Goal: Navigation & Orientation: Find specific page/section

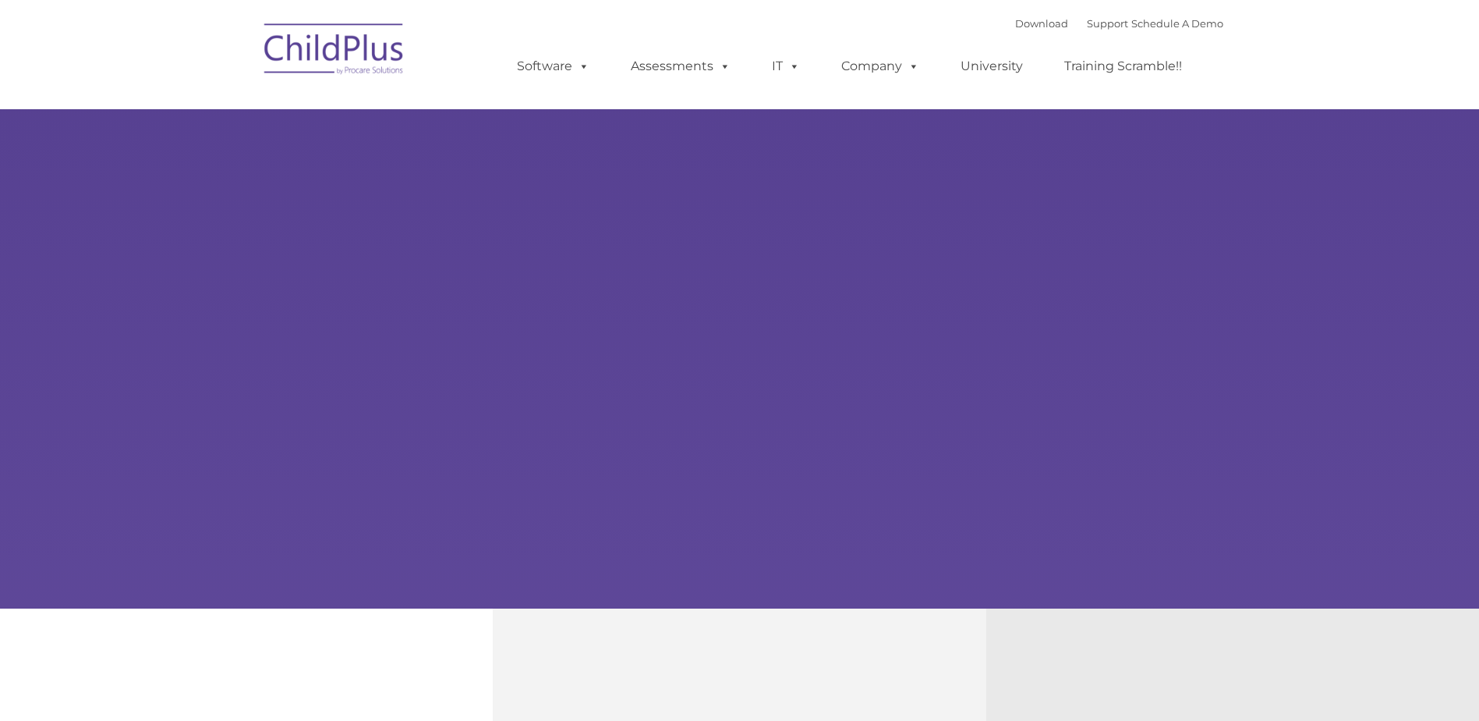
type input ""
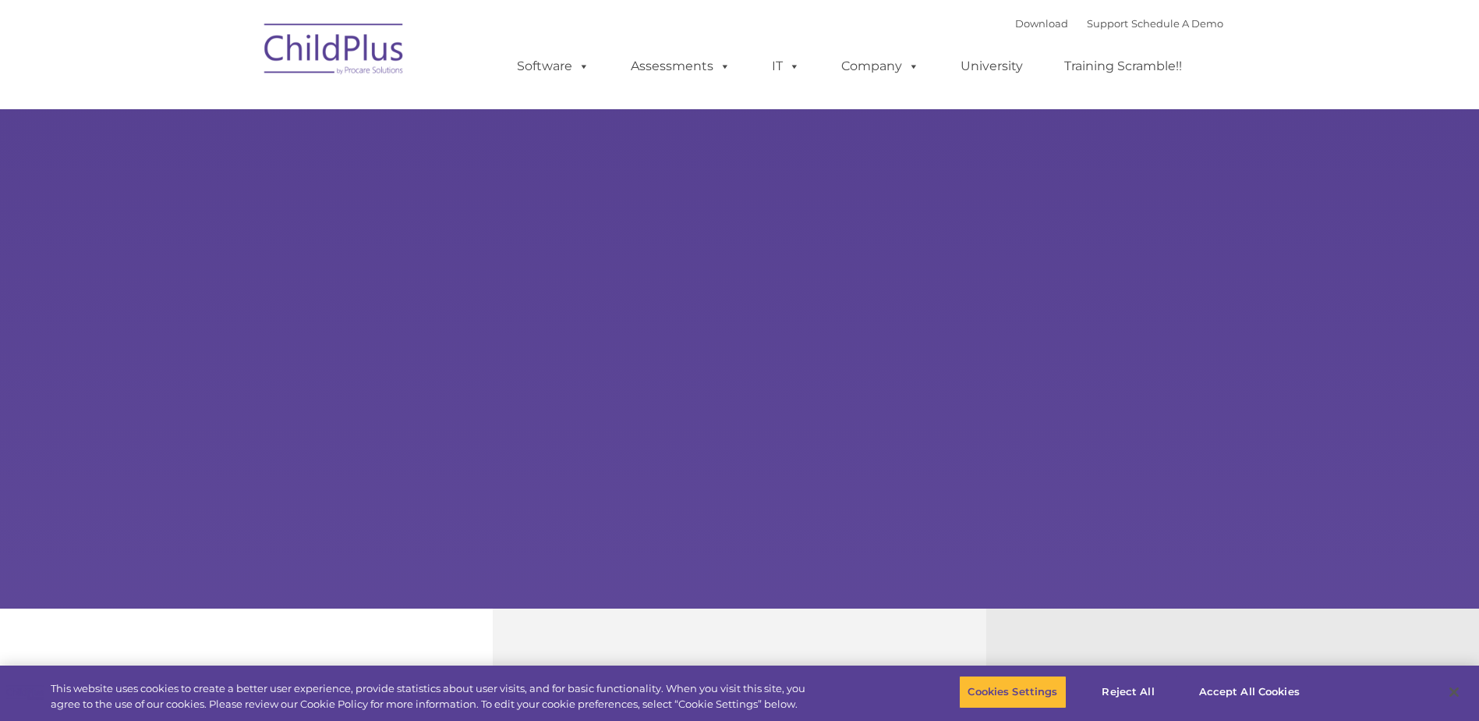
select select "MEDIUM"
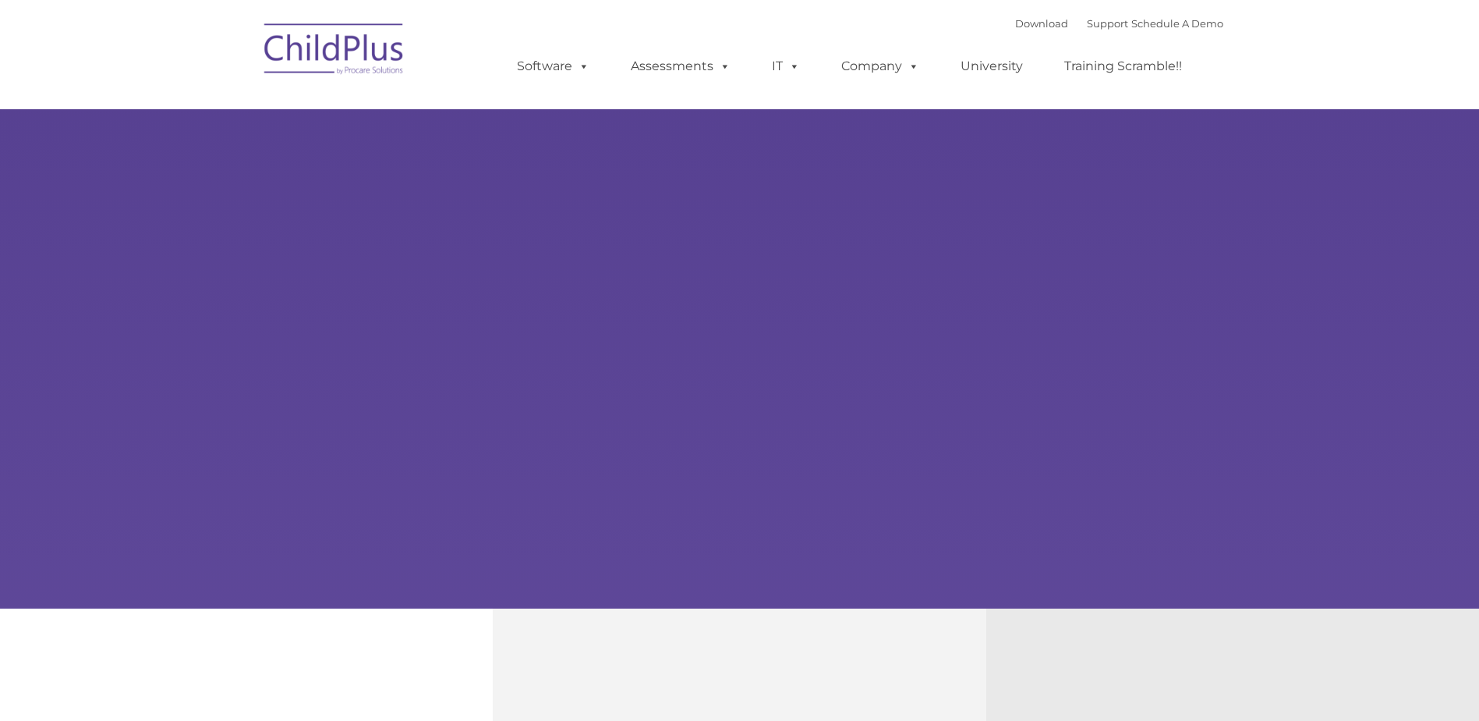
type input ""
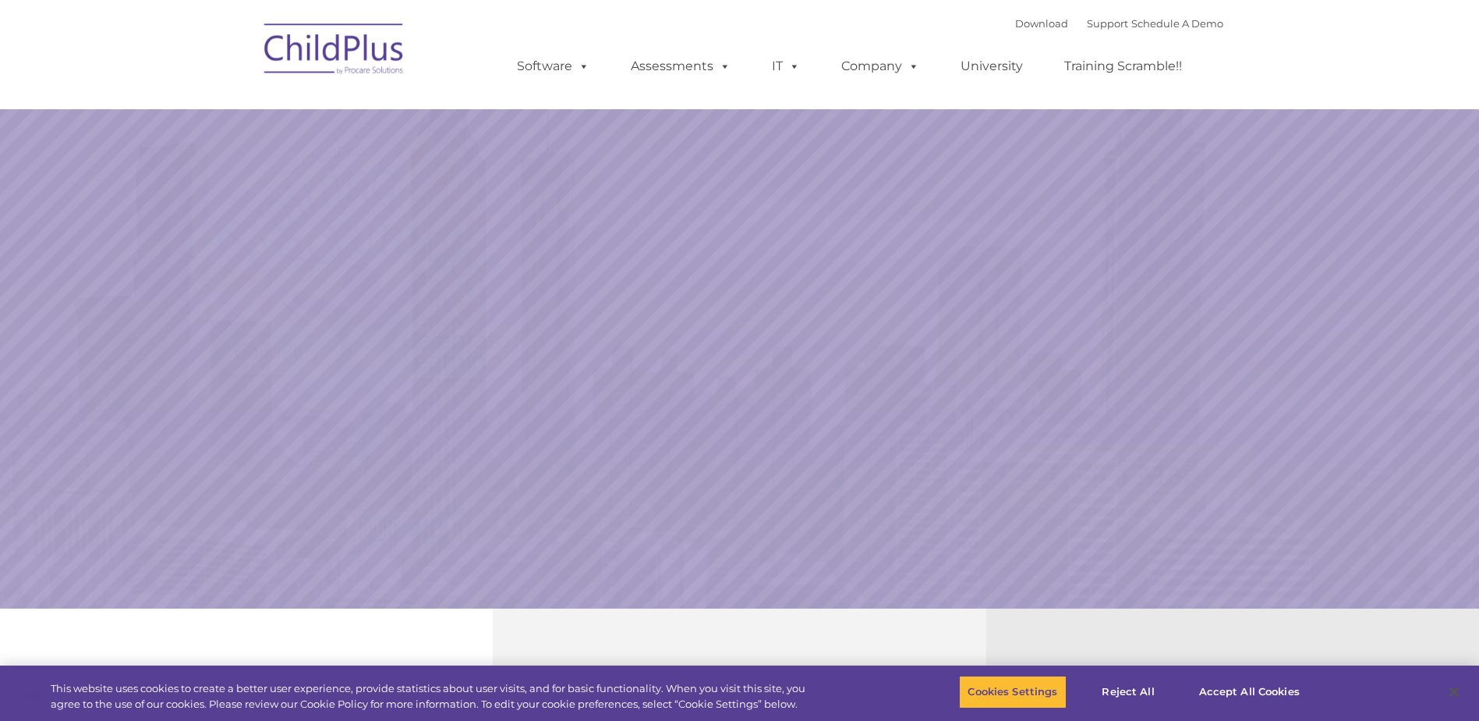
select select "MEDIUM"
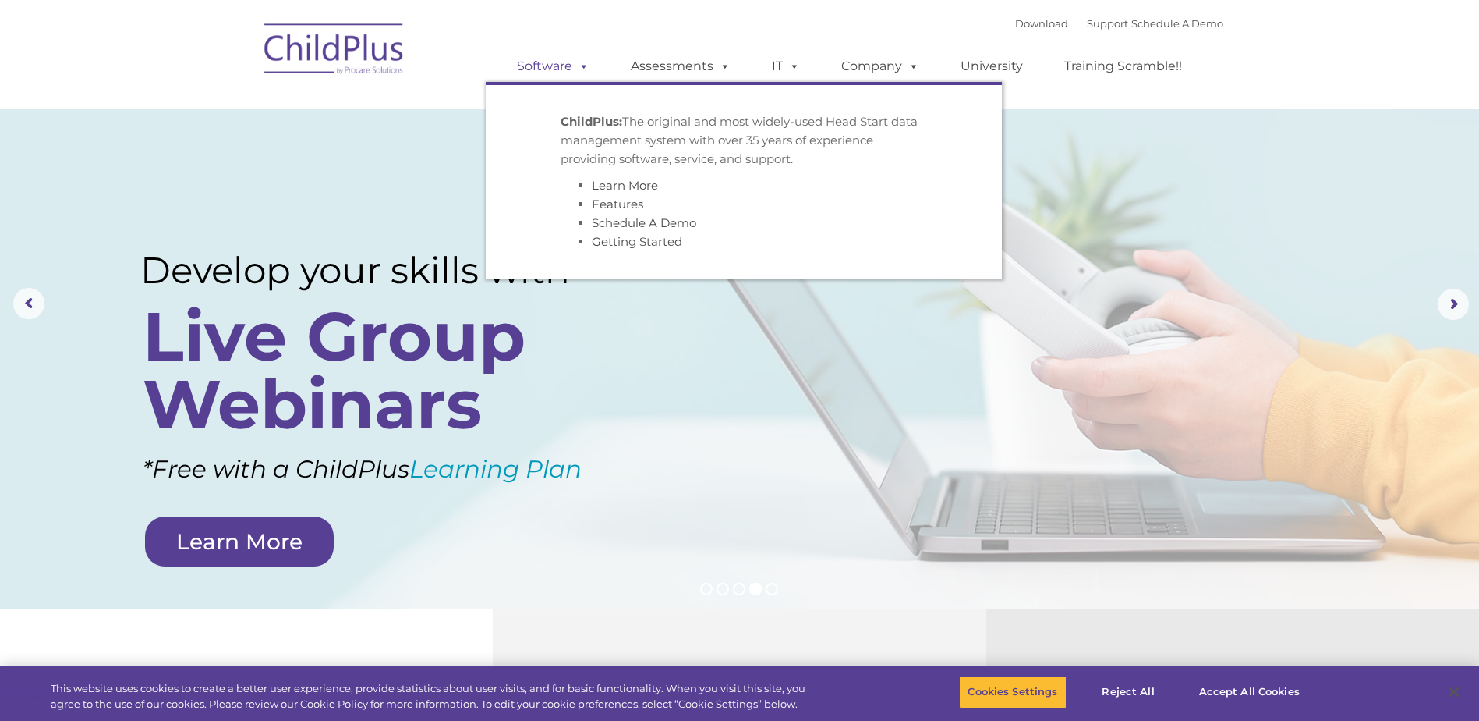
click at [536, 55] on link "Software" at bounding box center [553, 66] width 104 height 31
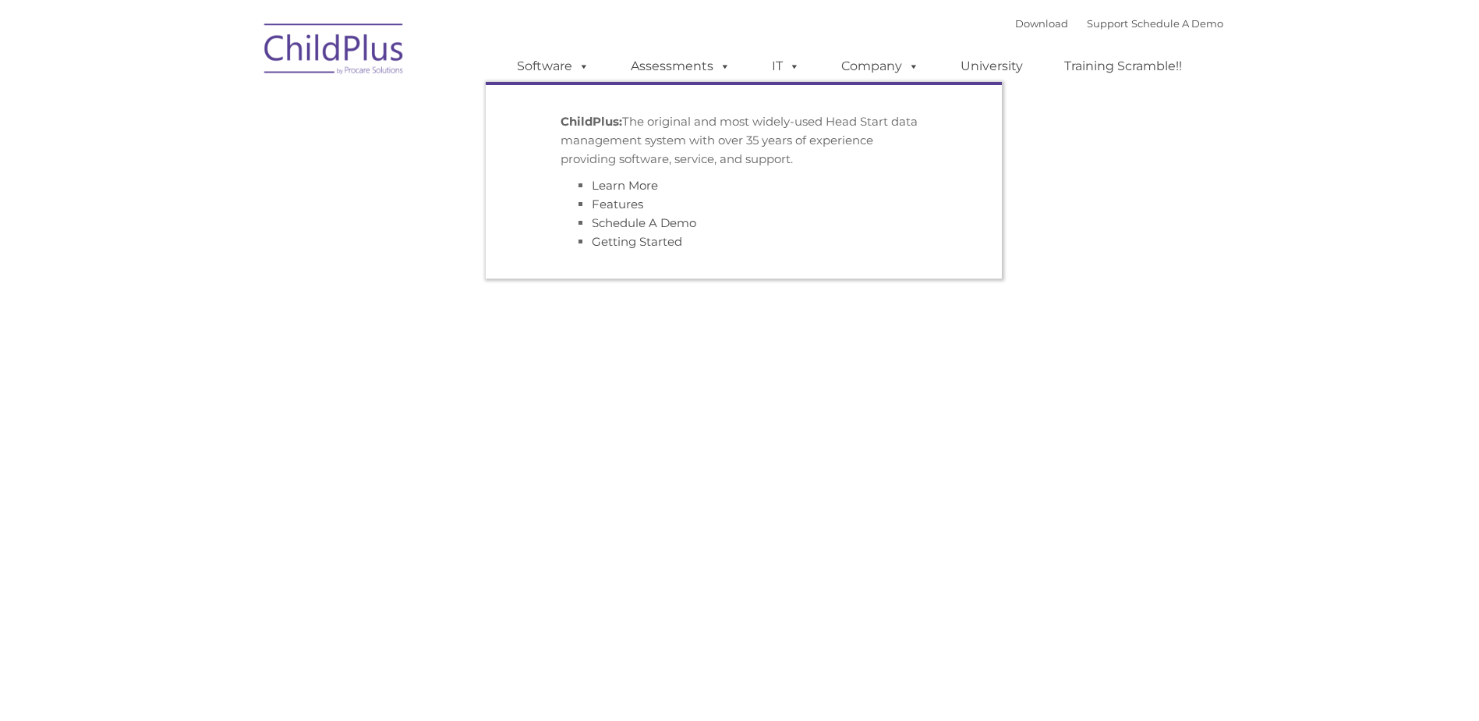
type input ""
